Goal: Task Accomplishment & Management: Use online tool/utility

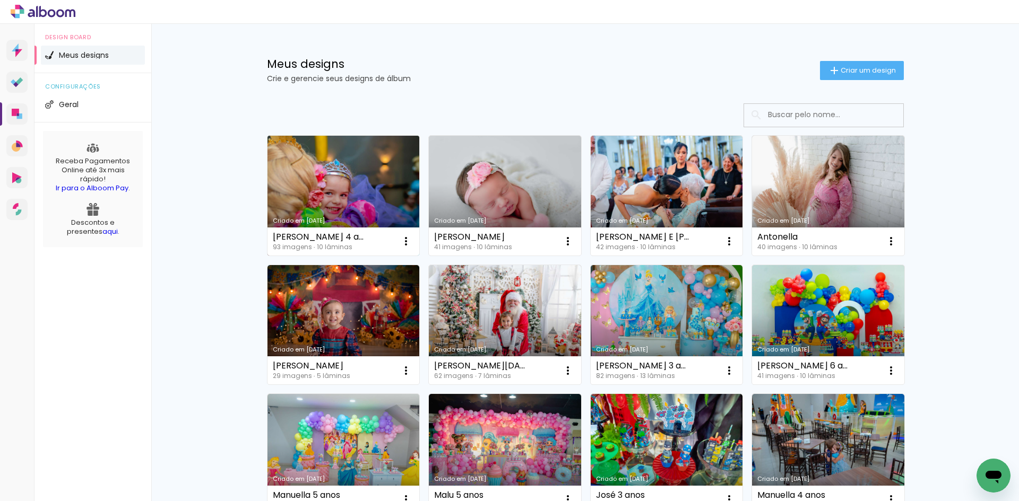
click at [325, 158] on link "Criado em [DATE]" at bounding box center [343, 196] width 152 height 120
